Goal: Task Accomplishment & Management: Use online tool/utility

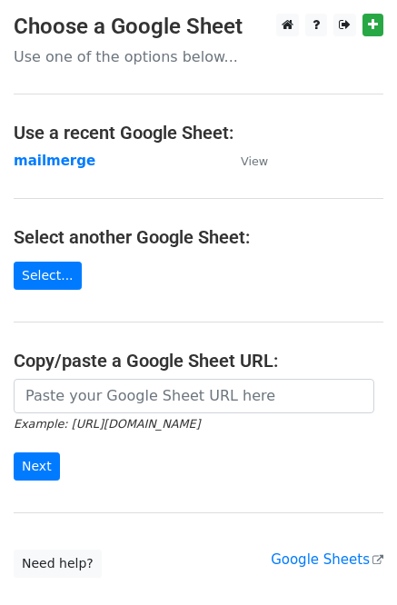
click at [45, 164] on strong "mailmerge" at bounding box center [55, 161] width 82 height 16
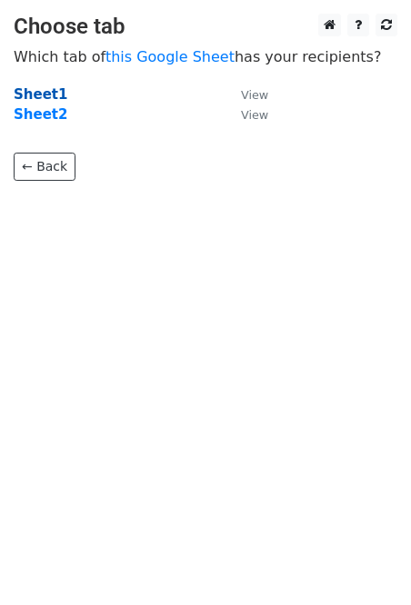
click at [40, 99] on strong "Sheet1" at bounding box center [41, 94] width 54 height 16
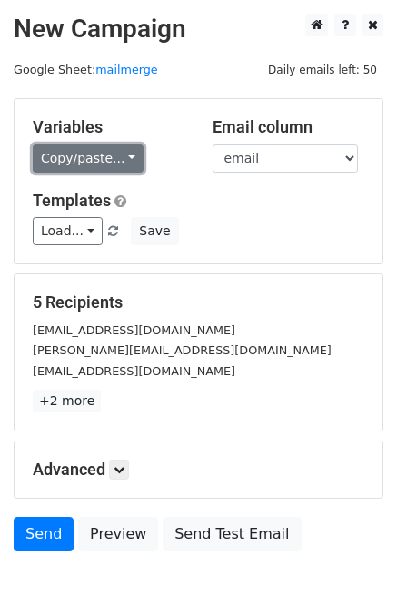
click at [116, 162] on link "Copy/paste..." at bounding box center [88, 158] width 111 height 28
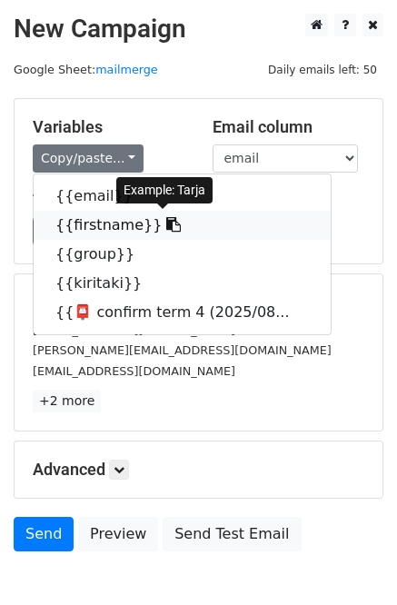
click at [97, 227] on link "{{firstname}}" at bounding box center [182, 225] width 297 height 29
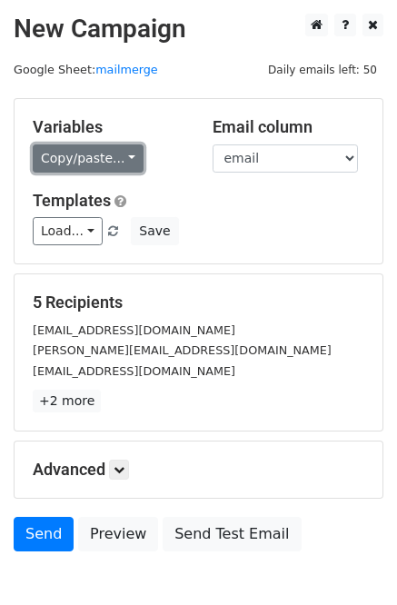
click at [117, 156] on link "Copy/paste..." at bounding box center [88, 158] width 111 height 28
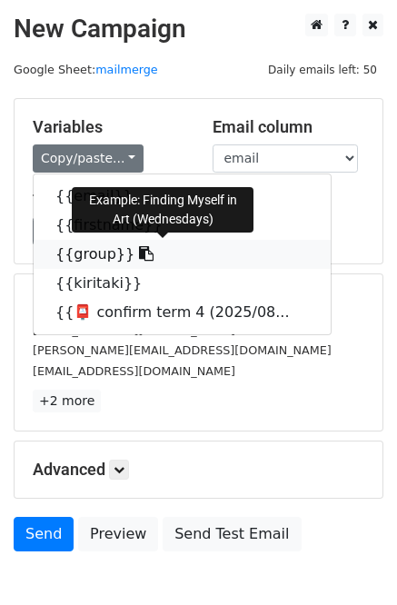
click at [98, 255] on link "{{group}}" at bounding box center [182, 254] width 297 height 29
